Goal: Information Seeking & Learning: Learn about a topic

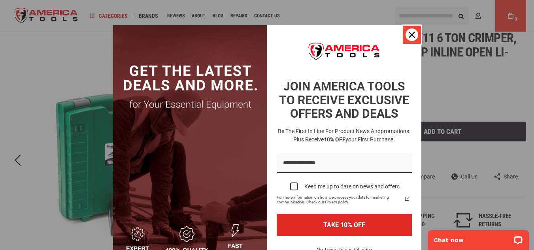
click at [409, 37] on icon "close icon" at bounding box center [412, 35] width 6 height 6
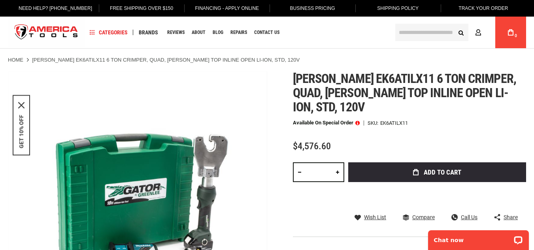
click at [506, 95] on span "[PERSON_NAME] ek6atilx11 6 ton crimper, quad, [PERSON_NAME] top inline open li-…" at bounding box center [404, 92] width 223 height 43
click at [379, 82] on span "[PERSON_NAME] ek6atilx11 6 ton crimper, quad, [PERSON_NAME] top inline open li-…" at bounding box center [404, 92] width 223 height 43
copy span "ek6atilx11"
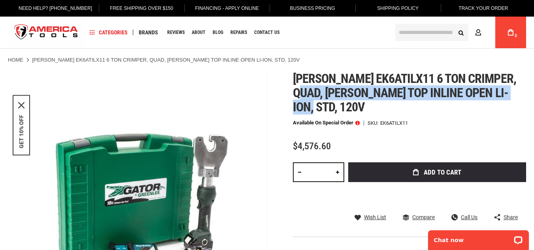
drag, startPoint x: 294, startPoint y: 92, endPoint x: 527, endPoint y: 91, distance: 233.9
click at [497, 86] on span "[PERSON_NAME] ek6atilx11 6 ton crimper, quad, [PERSON_NAME] top inline open li-…" at bounding box center [404, 92] width 223 height 43
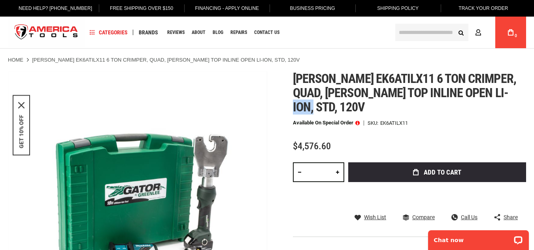
click at [497, 86] on span "[PERSON_NAME] ek6atilx11 6 ton crimper, quad, [PERSON_NAME] top inline open li-…" at bounding box center [404, 92] width 223 height 43
click at [525, 89] on h1 "[PERSON_NAME] ek6atilx11 6 ton crimper, quad, [PERSON_NAME] top inline open li-…" at bounding box center [409, 93] width 233 height 43
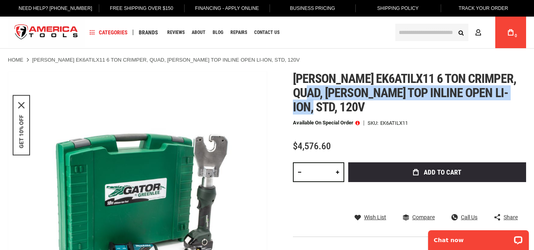
drag, startPoint x: 525, startPoint y: 89, endPoint x: 300, endPoint y: 92, distance: 225.2
click at [300, 92] on h1 "[PERSON_NAME] ek6atilx11 6 ton crimper, quad, [PERSON_NAME] top inline open li-…" at bounding box center [409, 93] width 233 height 43
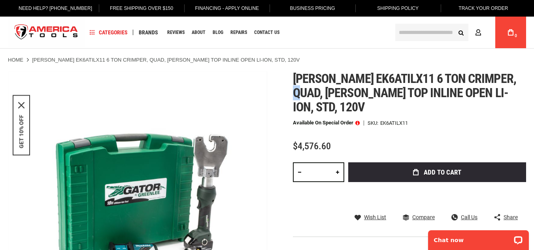
drag, startPoint x: 292, startPoint y: 94, endPoint x: 525, endPoint y: 84, distance: 233.7
click at [525, 84] on div "Skip to the end of the images gallery Skip to the beginning of the images galle…" at bounding box center [267, 217] width 518 height 291
